Goal: Task Accomplishment & Management: Complete application form

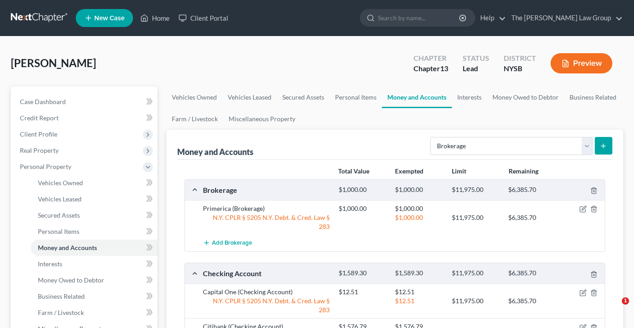
select select "brokerage"
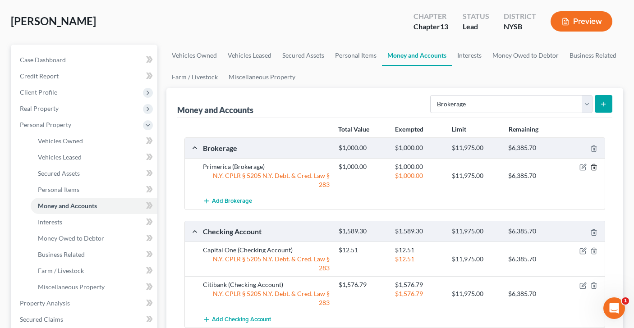
click at [594, 167] on icon "button" at bounding box center [593, 167] width 7 height 7
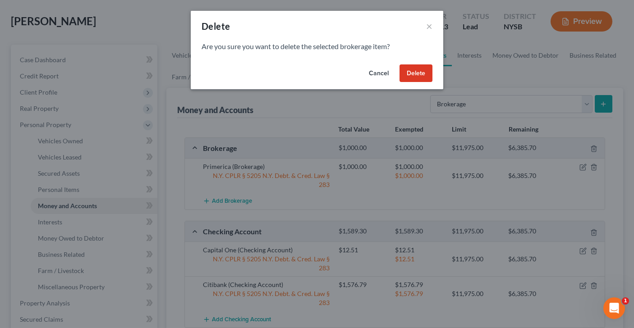
click at [407, 68] on button "Delete" at bounding box center [416, 74] width 33 height 18
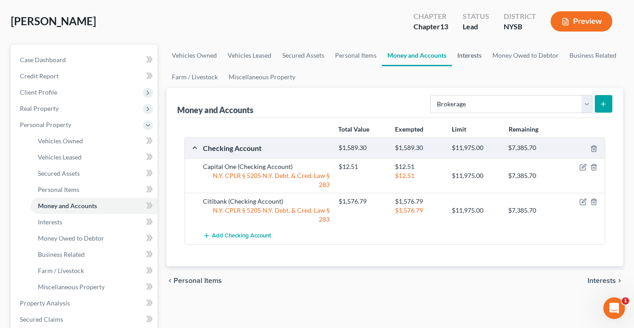
click at [464, 59] on link "Interests" at bounding box center [469, 56] width 35 height 22
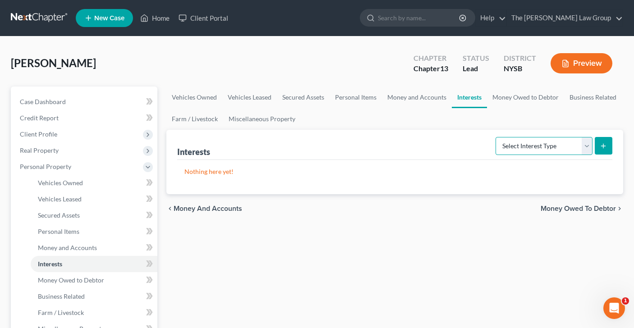
click at [585, 149] on select "Select Interest Type 401K Annuity Bond Education IRA Government Bond Government…" at bounding box center [544, 146] width 97 height 18
select select "term_life_insurance"
click at [606, 150] on button "submit" at bounding box center [604, 146] width 18 height 18
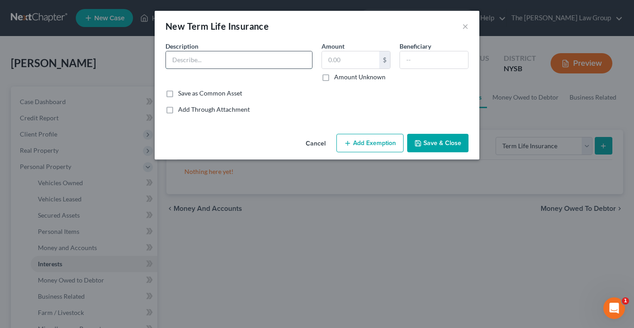
click at [281, 63] on input "text" at bounding box center [239, 59] width 146 height 17
type input "Primerica"
click at [355, 63] on input "text" at bounding box center [350, 59] width 57 height 17
type input "150,000"
click at [364, 146] on button "Add Exemption" at bounding box center [369, 143] width 67 height 19
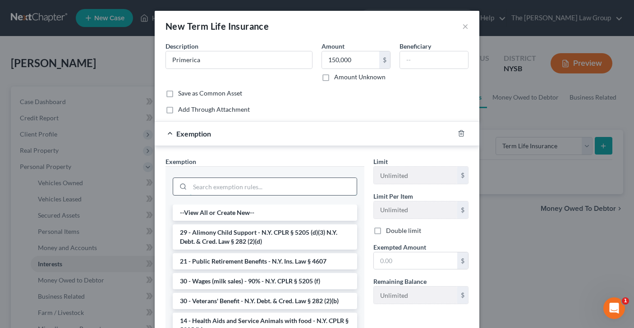
click at [236, 184] on input "search" at bounding box center [273, 186] width 167 height 17
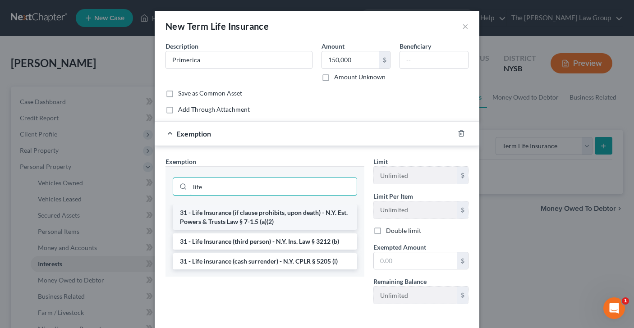
type input "life"
click at [215, 215] on li "31 - Life Insurance (if clause prohibits, upon death) - N.Y. Est. Powers & Trus…" at bounding box center [265, 217] width 184 height 25
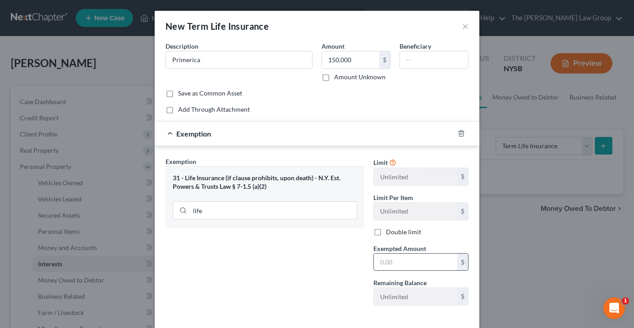
click at [393, 262] on input "text" at bounding box center [415, 262] width 83 height 17
type input "150,000"
click at [232, 64] on input "Primerica" at bounding box center [239, 59] width 146 height 17
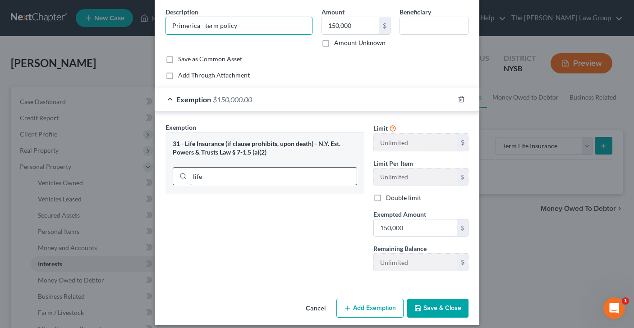
scroll to position [42, 0]
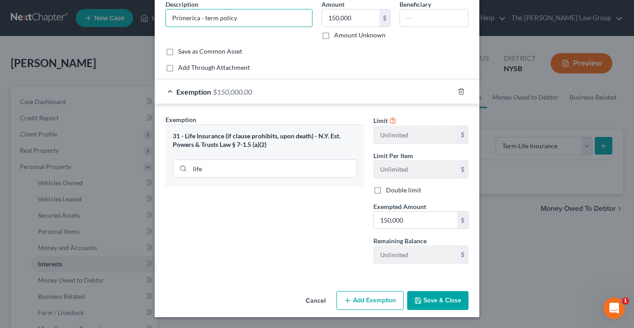
type input "Primerica - term policy"
click at [440, 302] on button "Save & Close" at bounding box center [437, 300] width 61 height 19
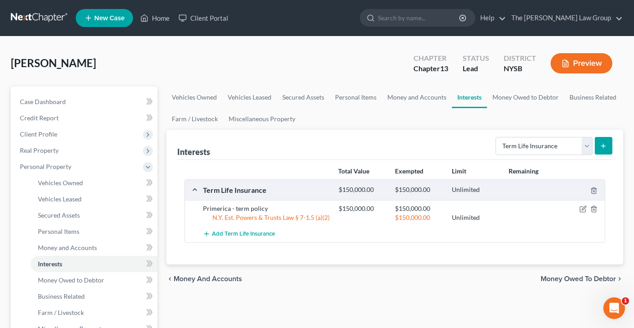
click at [607, 146] on button "submit" at bounding box center [604, 146] width 18 height 18
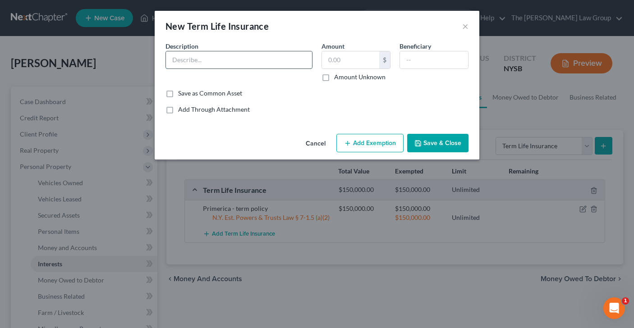
click at [256, 51] on input "text" at bounding box center [239, 59] width 146 height 17
type input "Primerica - whole life"
click at [341, 60] on input "text" at bounding box center [350, 59] width 57 height 17
type input "150,000"
click at [374, 144] on button "Add Exemption" at bounding box center [369, 143] width 67 height 19
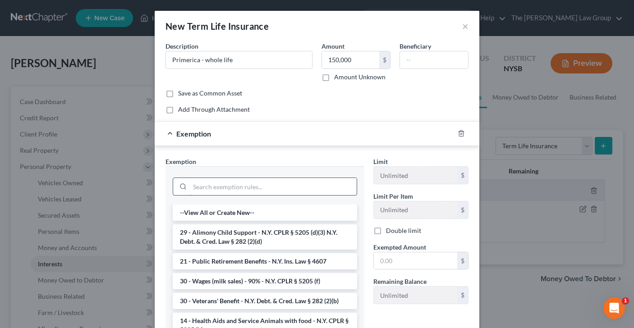
click at [310, 190] on input "search" at bounding box center [273, 186] width 167 height 17
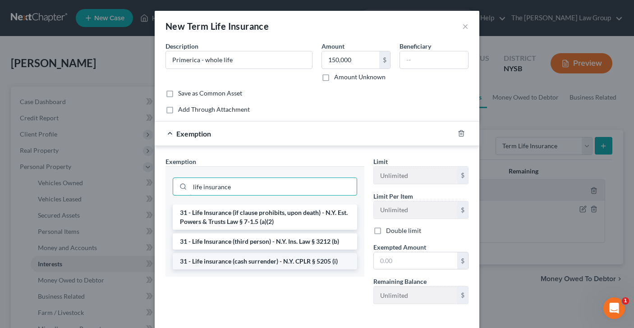
type input "life insurance"
click at [293, 261] on li "31 - Life insurance (cash surrender) - N.Y. CPLR § 5205 (i)" at bounding box center [265, 261] width 184 height 16
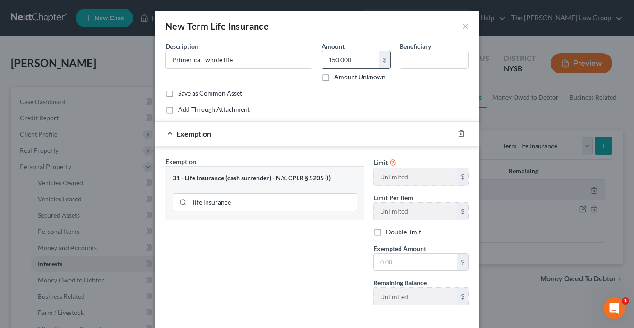
drag, startPoint x: 361, startPoint y: 62, endPoint x: 367, endPoint y: 64, distance: 6.3
click at [367, 64] on input "150,000" at bounding box center [350, 59] width 57 height 17
type input "1,000"
click at [416, 262] on input "text" at bounding box center [415, 262] width 83 height 17
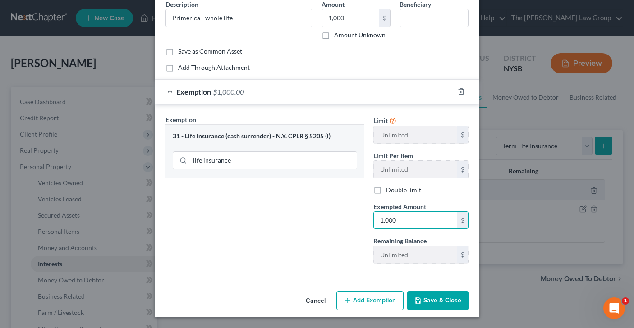
type input "1,000"
click at [439, 294] on button "Save & Close" at bounding box center [437, 300] width 61 height 19
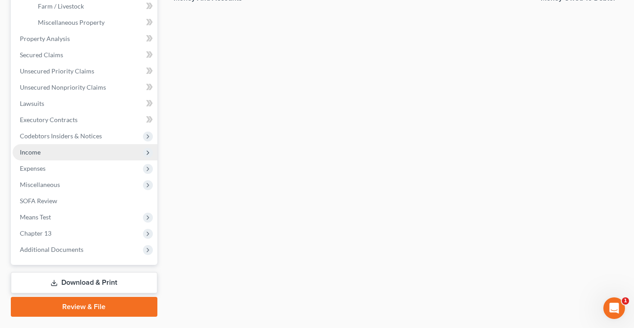
scroll to position [329, 0]
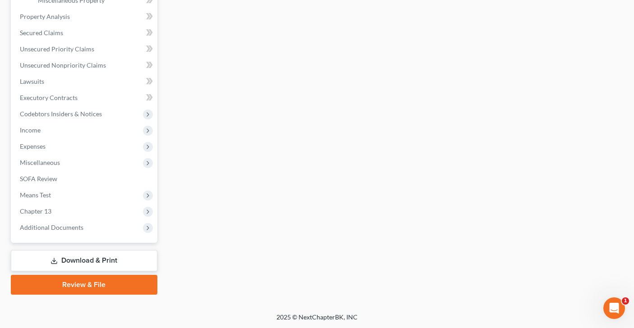
click at [83, 288] on link "Review & File" at bounding box center [84, 285] width 147 height 20
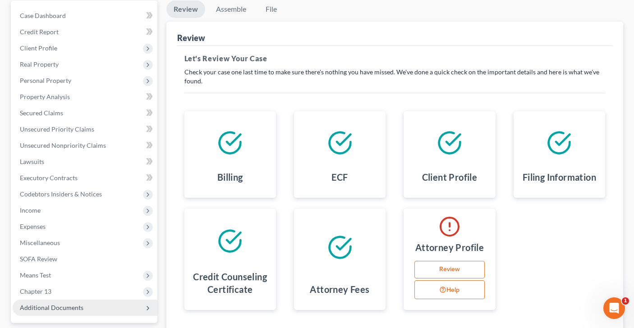
scroll to position [92, 0]
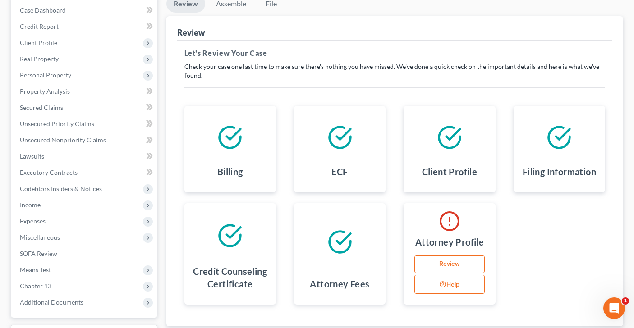
click at [438, 260] on link "Review" at bounding box center [450, 265] width 70 height 18
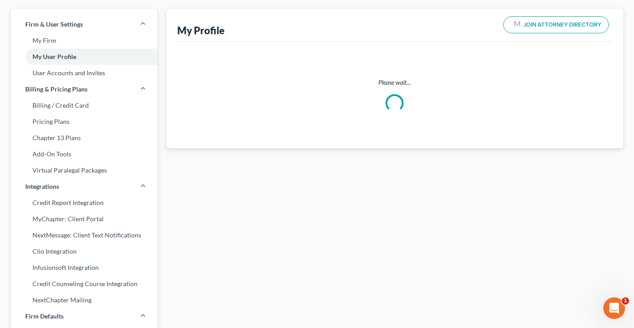
scroll to position [2, 0]
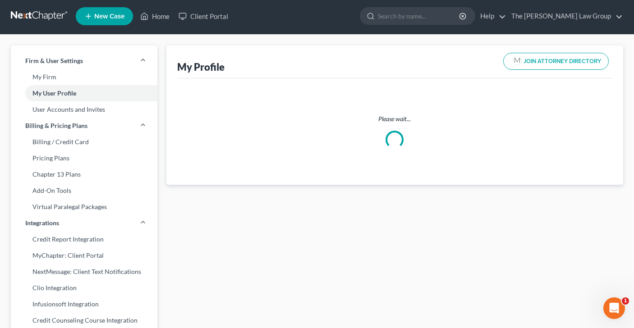
select select "35"
select select "53"
select select "attorney"
select select "0"
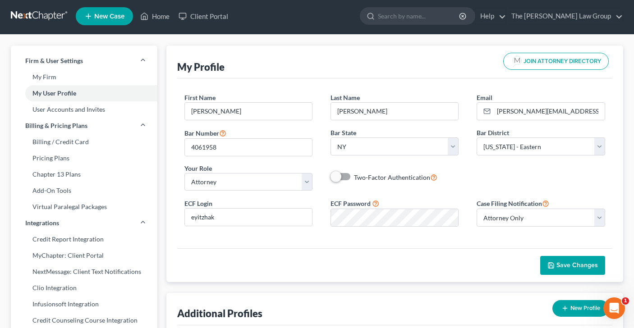
scroll to position [0, 0]
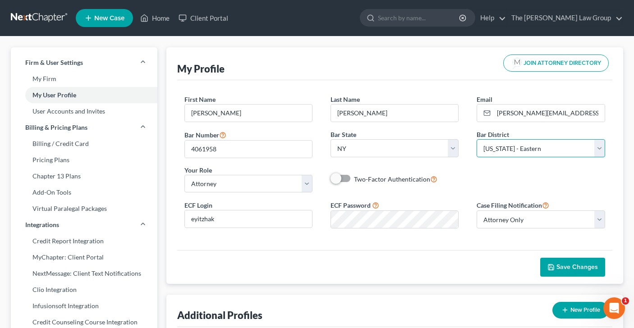
click at [601, 147] on select "Select [US_STATE] - [GEOGRAPHIC_DATA] [US_STATE] - [GEOGRAPHIC_DATA][US_STATE] …" at bounding box center [541, 148] width 128 height 18
select select "55"
click at [563, 266] on span "Save Changes" at bounding box center [577, 267] width 41 height 8
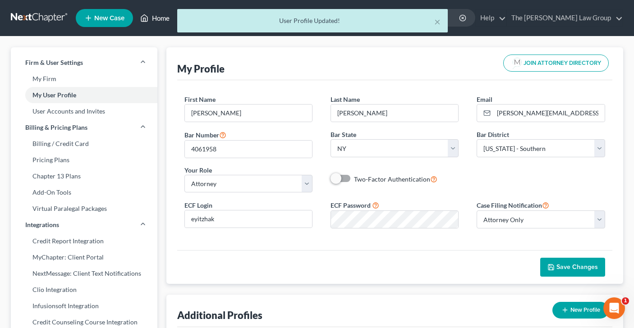
click at [152, 20] on link "Home" at bounding box center [155, 18] width 38 height 16
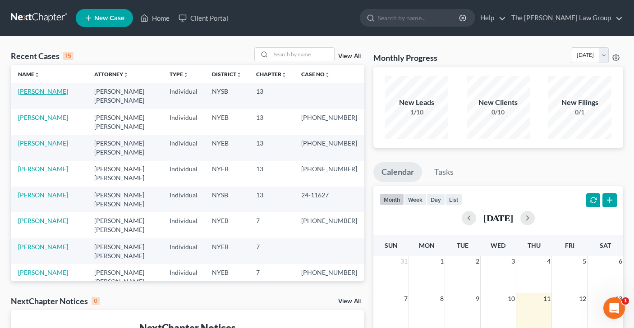
click at [29, 92] on link "[PERSON_NAME]" at bounding box center [43, 92] width 50 height 8
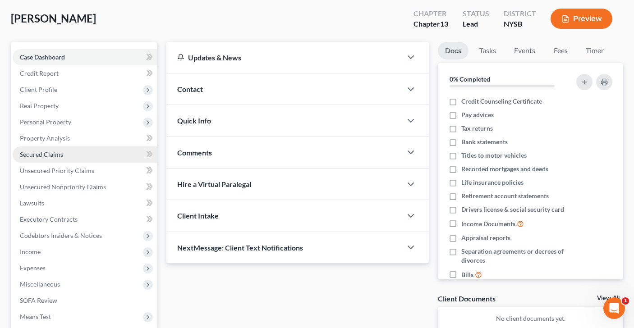
scroll to position [166, 0]
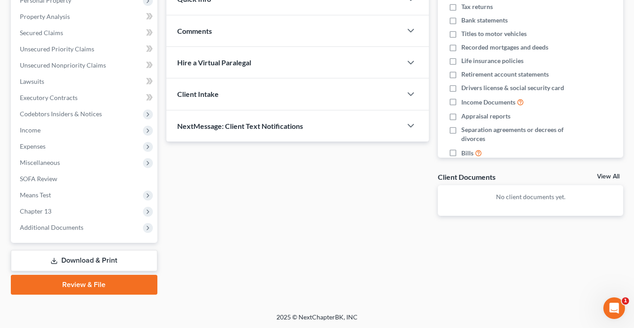
click at [101, 285] on link "Review & File" at bounding box center [84, 285] width 147 height 20
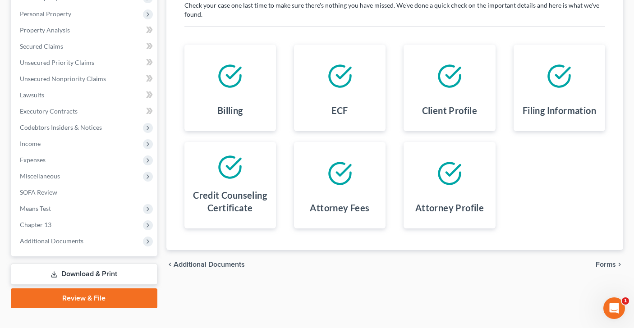
scroll to position [166, 0]
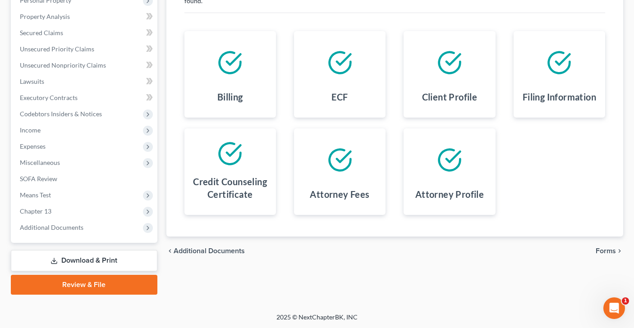
click at [603, 248] on span "Forms" at bounding box center [606, 251] width 20 height 7
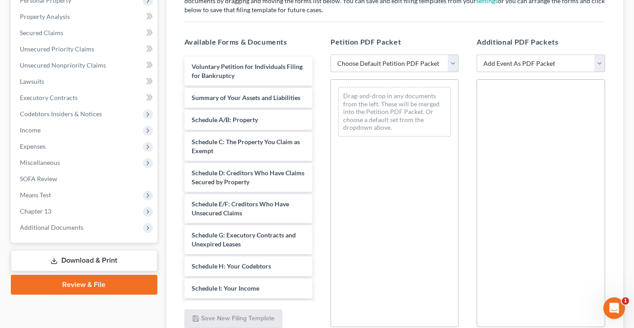
click at [453, 63] on select "Choose Default Petition PDF Packet Emergency Filing (Voluntary Petition and Cre…" at bounding box center [395, 64] width 128 height 18
select select "1"
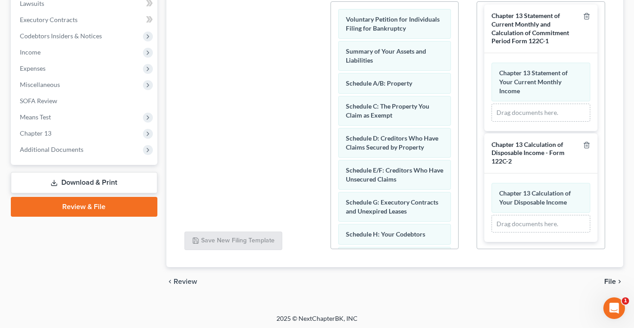
scroll to position [246, 0]
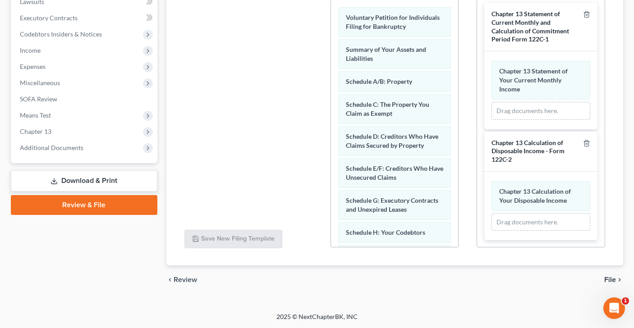
click at [611, 279] on span "File" at bounding box center [610, 279] width 12 height 7
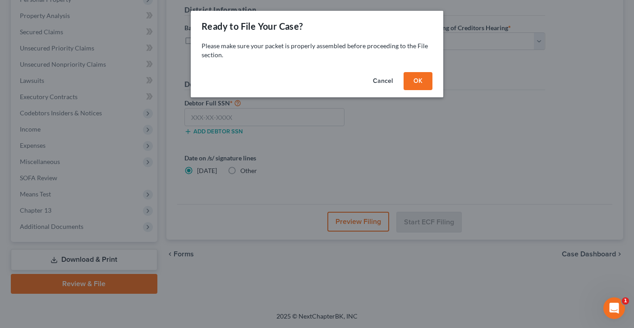
scroll to position [166, 0]
click at [417, 84] on button "OK" at bounding box center [418, 81] width 29 height 18
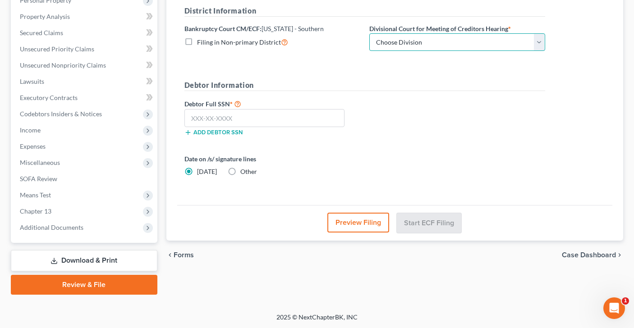
click at [541, 41] on select "Choose Division [GEOGRAPHIC_DATA] [GEOGRAPHIC_DATA] [GEOGRAPHIC_DATA]" at bounding box center [457, 42] width 176 height 18
select select "0"
click at [255, 120] on input "text" at bounding box center [264, 118] width 161 height 18
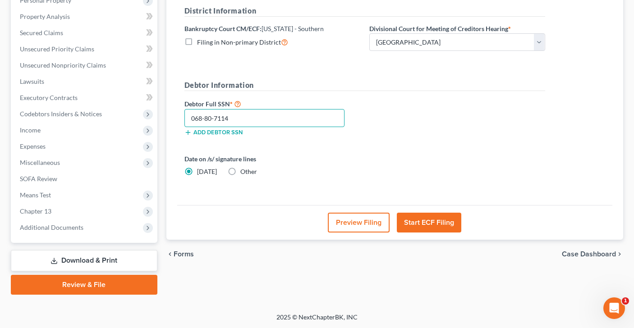
type input "068-80-7114"
click at [439, 221] on button "Start ECF Filing" at bounding box center [429, 223] width 65 height 20
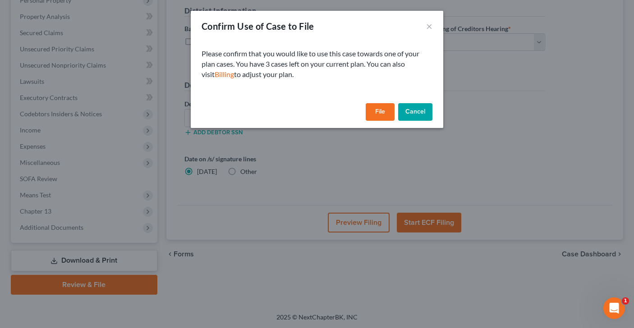
click at [379, 109] on button "File" at bounding box center [380, 112] width 29 height 18
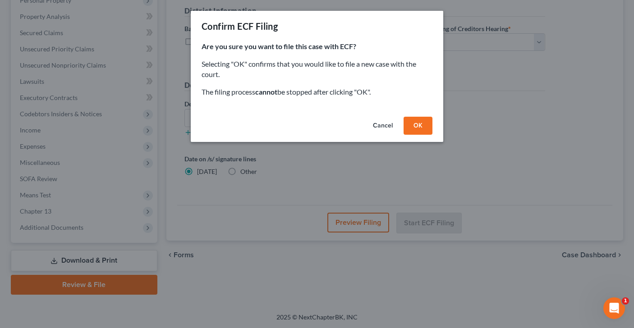
click at [413, 126] on button "OK" at bounding box center [418, 126] width 29 height 18
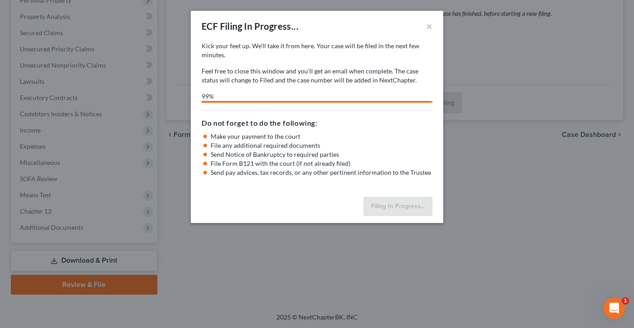
select select "0"
